Goal: Task Accomplishment & Management: Manage account settings

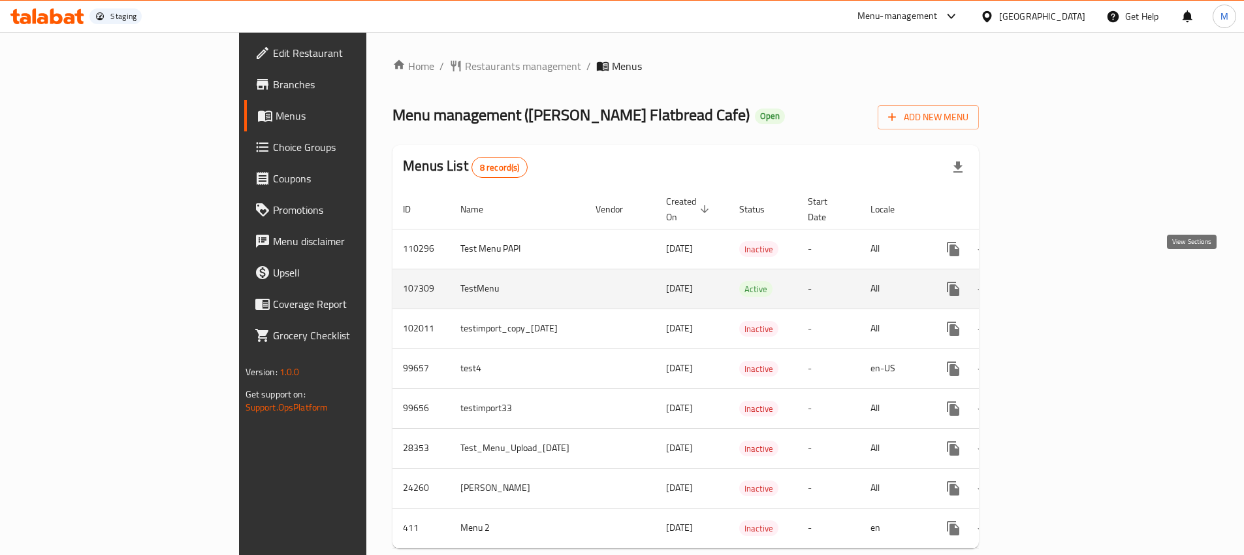
click at [1055, 281] on icon "enhanced table" at bounding box center [1048, 289] width 16 height 16
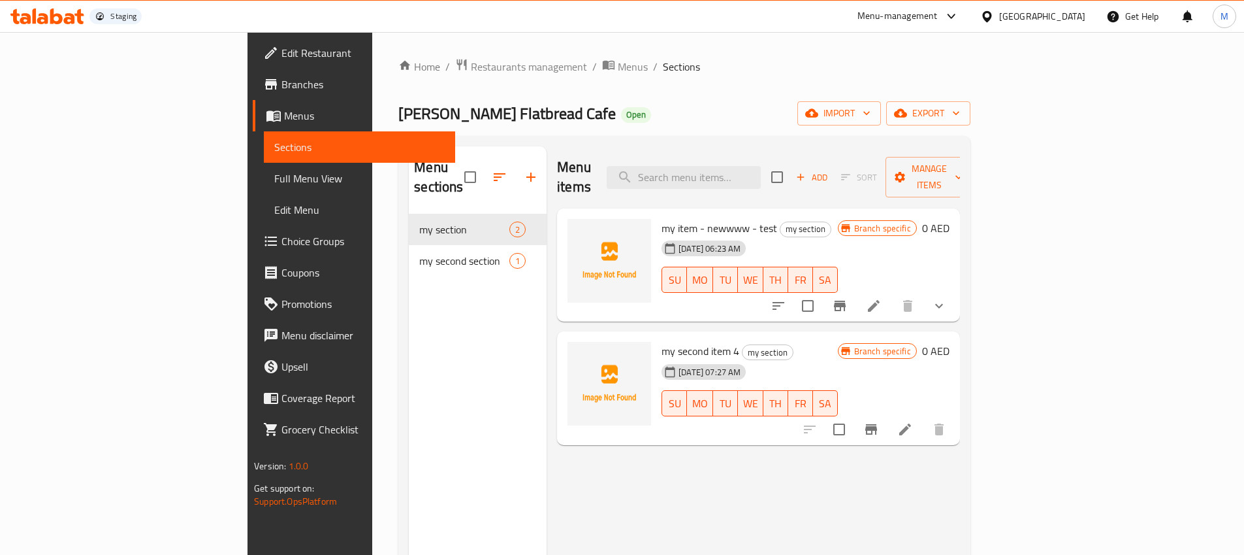
click at [1033, 14] on div "[GEOGRAPHIC_DATA]" at bounding box center [1042, 16] width 86 height 14
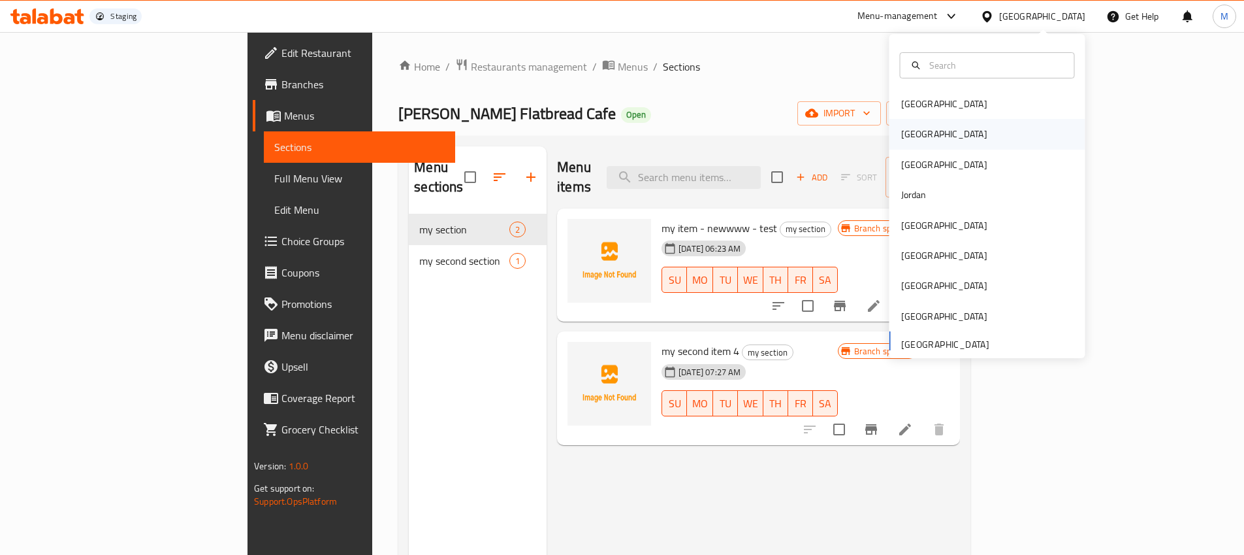
click at [901, 138] on div "[GEOGRAPHIC_DATA]" at bounding box center [944, 134] width 86 height 14
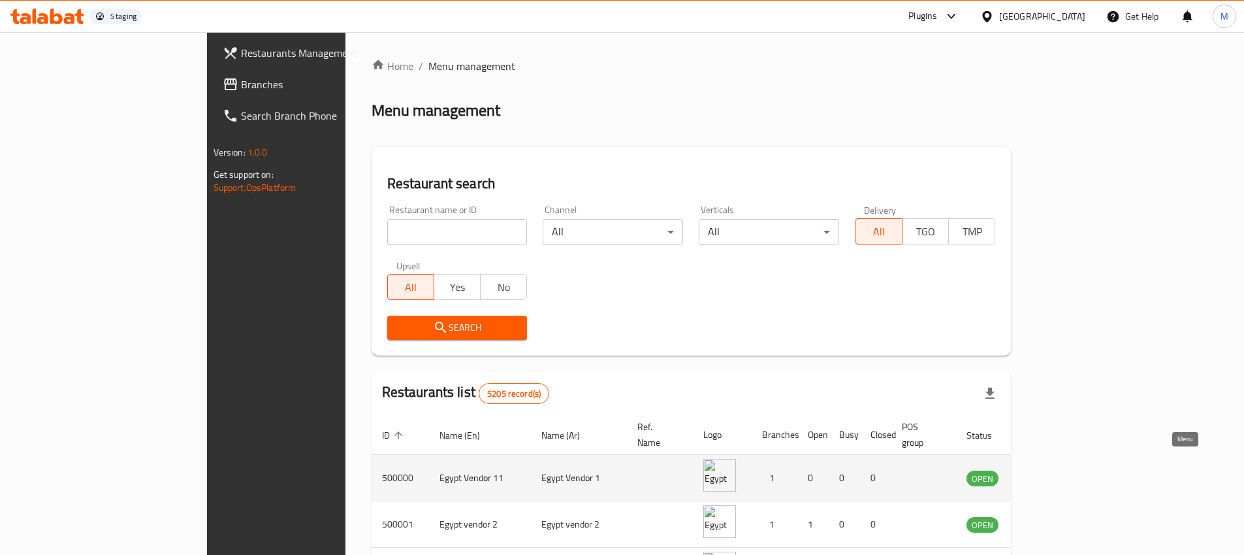
click at [1053, 470] on icon "enhanced table" at bounding box center [1045, 478] width 16 height 16
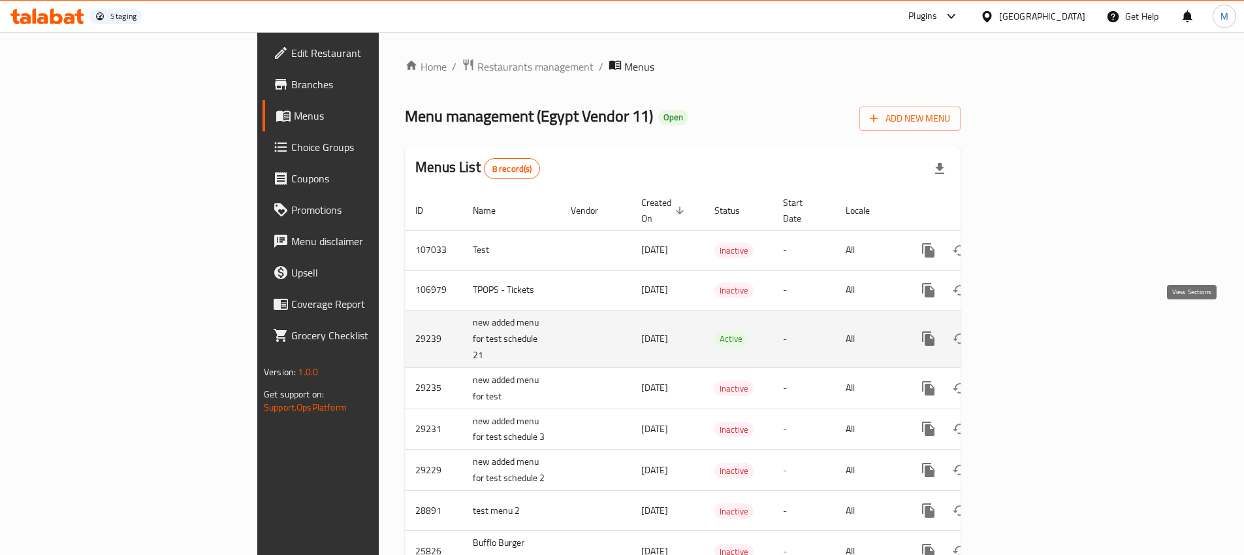
click at [1031, 330] on icon "enhanced table" at bounding box center [1023, 338] width 16 height 16
